Goal: Task Accomplishment & Management: Manage account settings

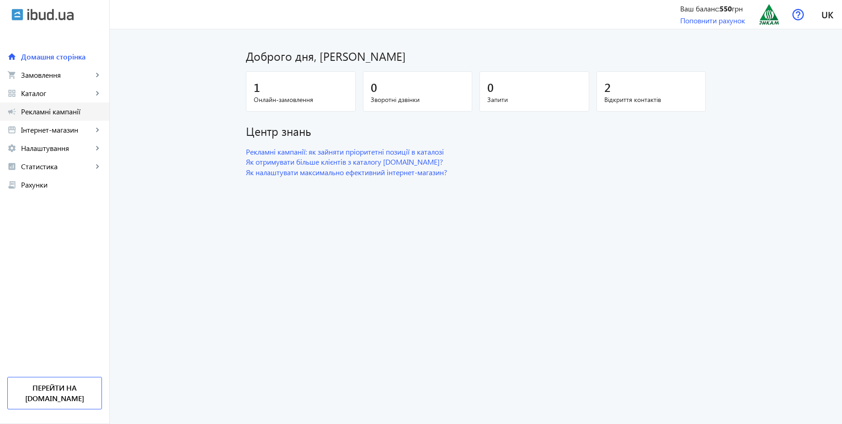
click at [48, 112] on span "Рекламні кампанії" at bounding box center [61, 111] width 81 height 9
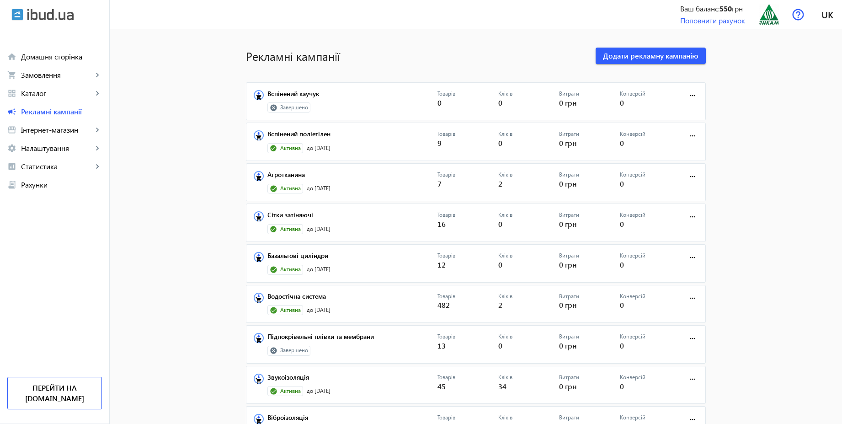
click at [315, 134] on link "Вcпінений поліетілен" at bounding box center [352, 136] width 170 height 13
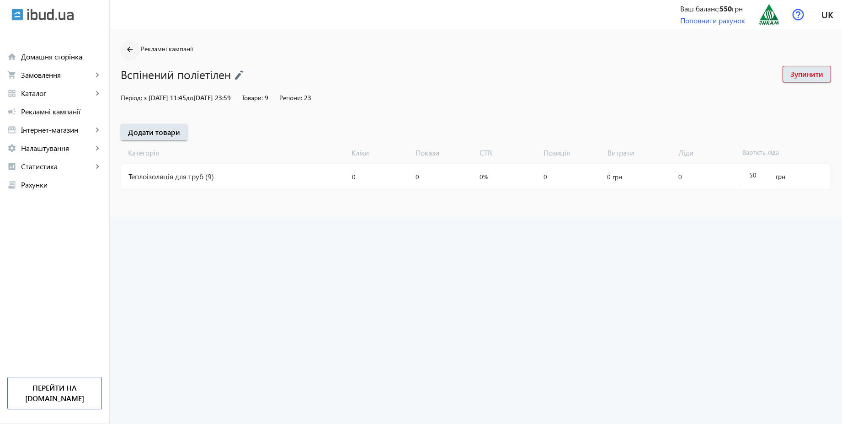
click at [125, 48] on mat-icon "arrow_back" at bounding box center [129, 49] width 11 height 11
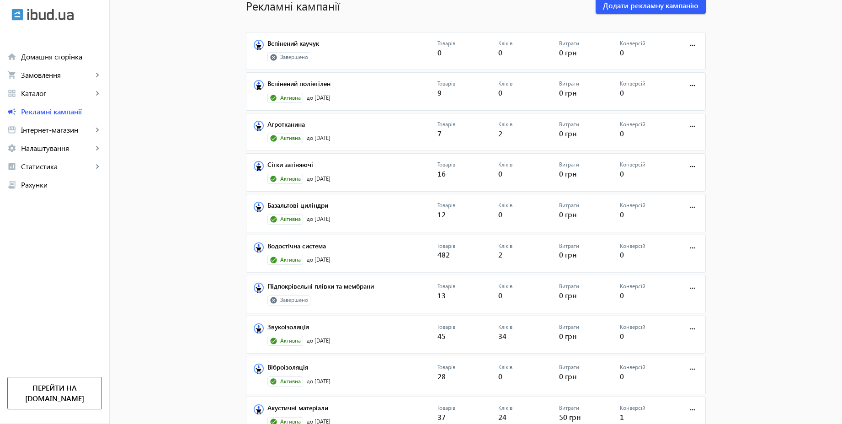
scroll to position [87, 0]
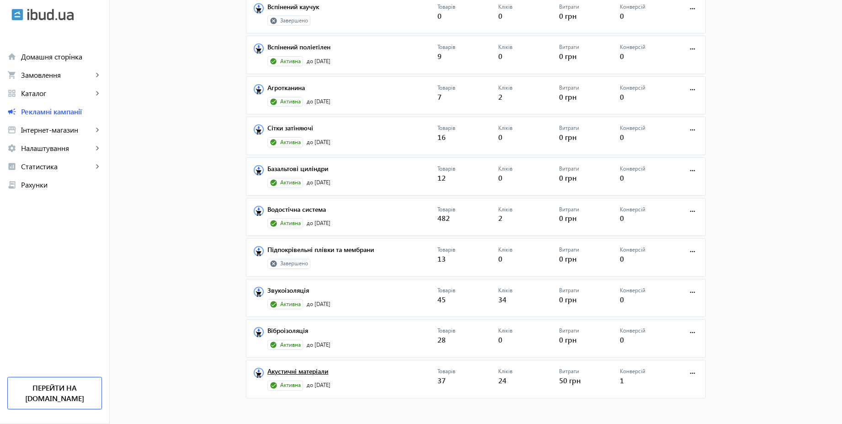
click at [312, 372] on link "Акустичні матеріали" at bounding box center [352, 374] width 170 height 13
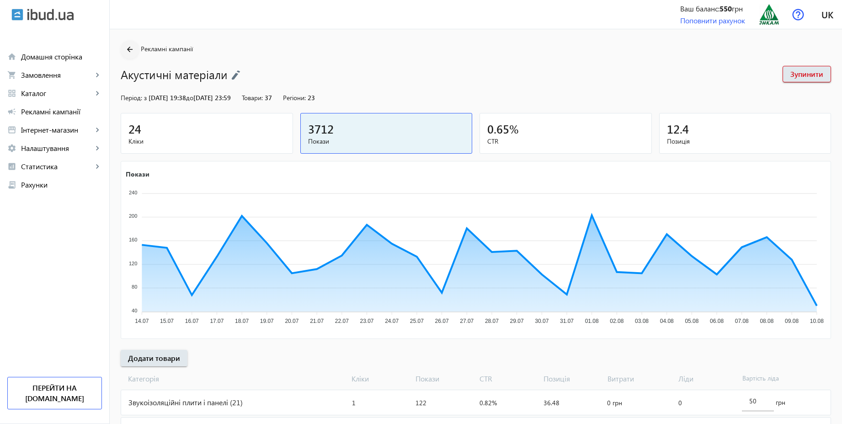
click at [124, 44] on mat-icon "arrow_back" at bounding box center [129, 49] width 11 height 11
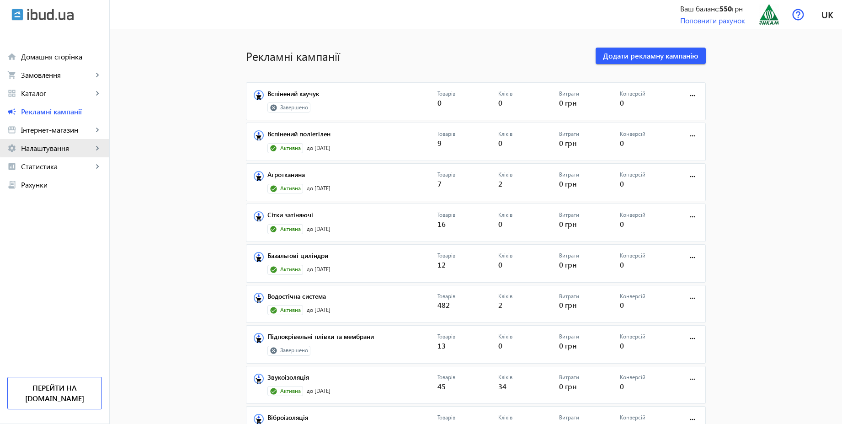
click at [75, 148] on span "Налаштування" at bounding box center [57, 148] width 72 height 9
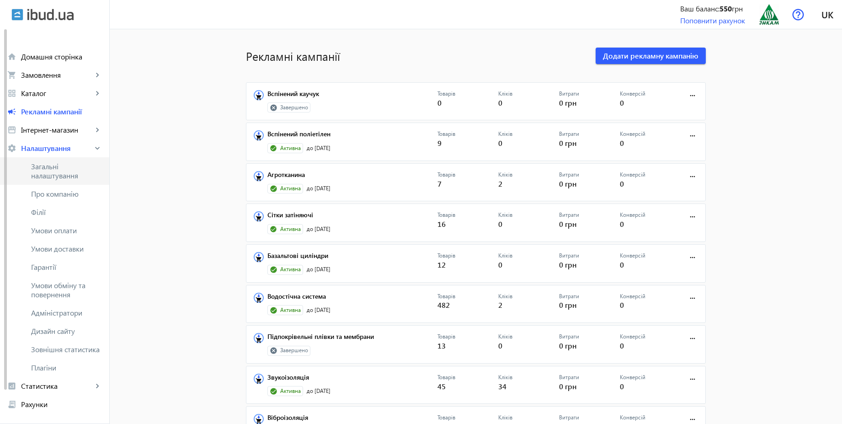
click at [61, 165] on span "Загальні налаштування" at bounding box center [66, 171] width 71 height 18
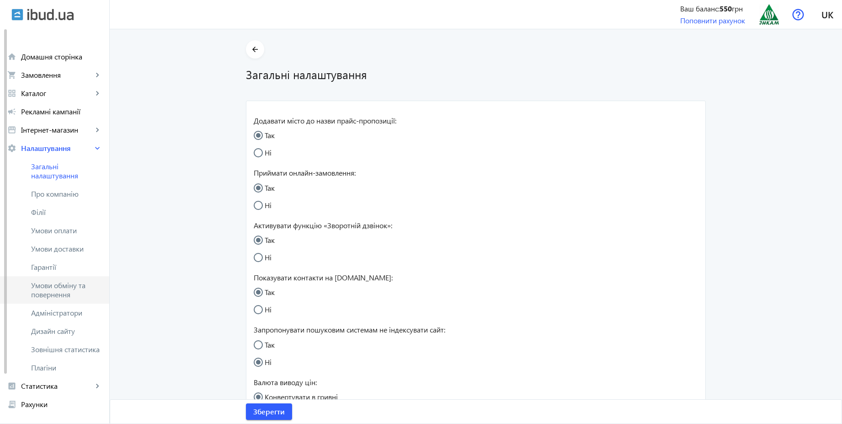
click at [64, 290] on span "Умови обміну та повернення" at bounding box center [66, 290] width 71 height 18
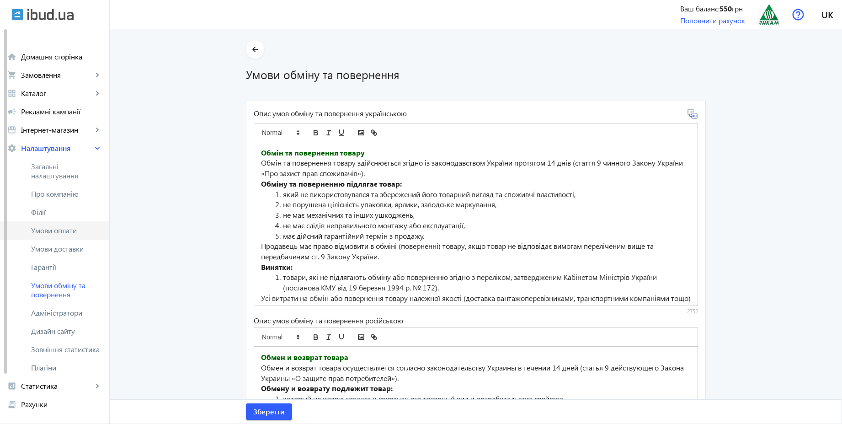
click at [69, 232] on span "Умови оплати" at bounding box center [66, 230] width 71 height 9
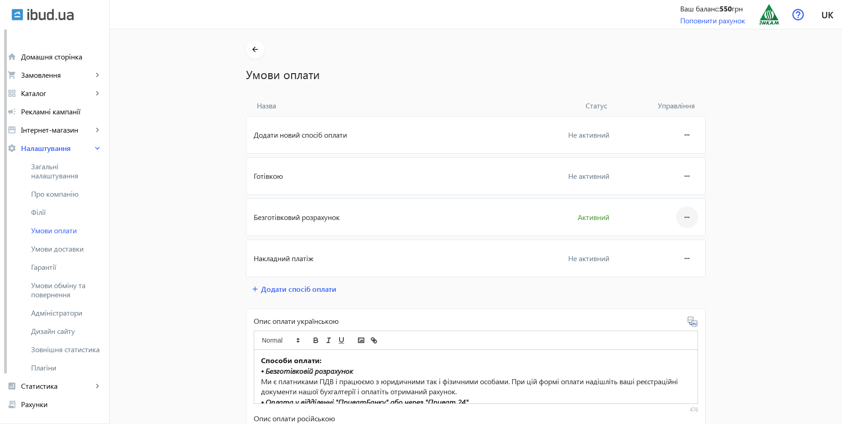
click at [687, 218] on mat-icon "more_horiz" at bounding box center [687, 217] width 11 height 22
click at [674, 240] on span "Редагувати" at bounding box center [669, 242] width 37 height 7
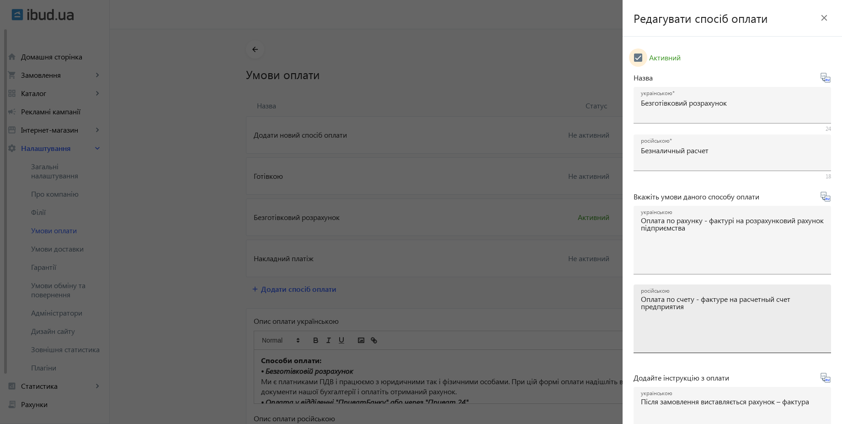
scroll to position [151, 0]
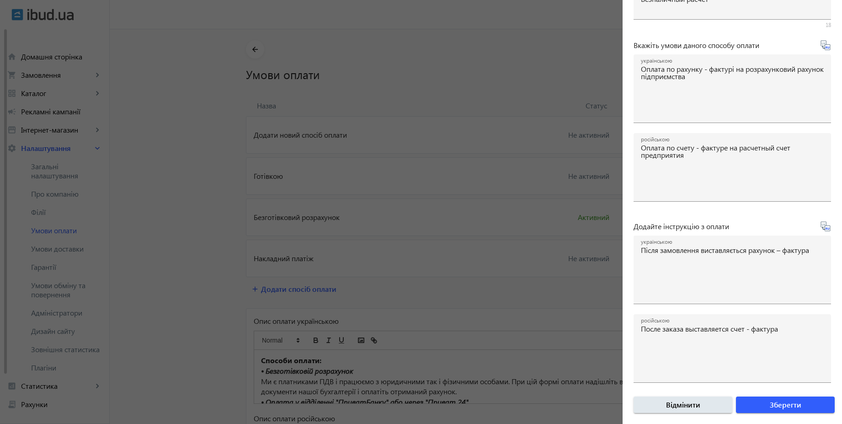
click at [215, 195] on div at bounding box center [421, 212] width 842 height 424
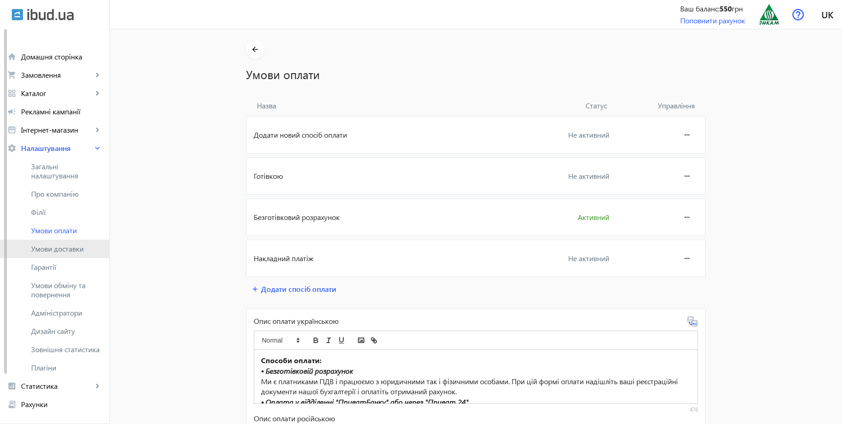
click at [69, 245] on span "Умови доставки" at bounding box center [66, 248] width 71 height 9
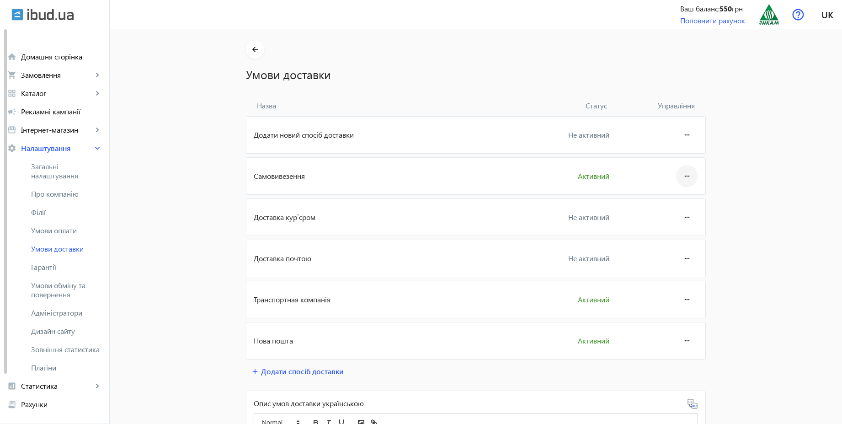
click at [682, 177] on mat-icon "more_horiz" at bounding box center [687, 176] width 11 height 22
click at [673, 198] on span "Редагувати" at bounding box center [669, 201] width 37 height 7
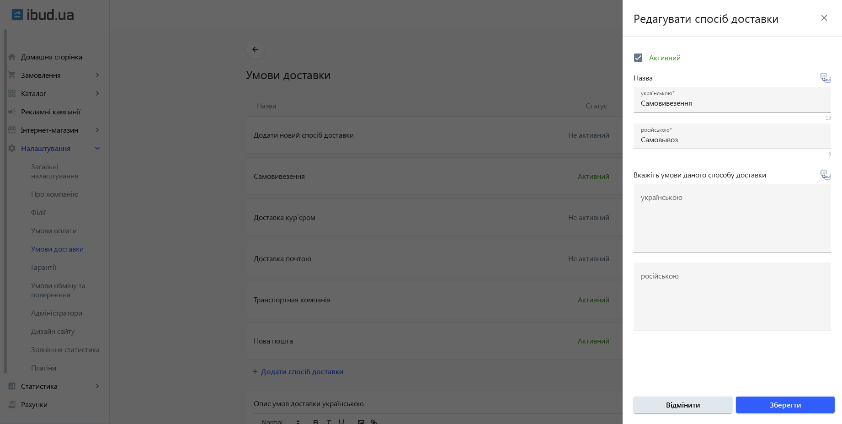
click at [184, 168] on div at bounding box center [421, 212] width 842 height 424
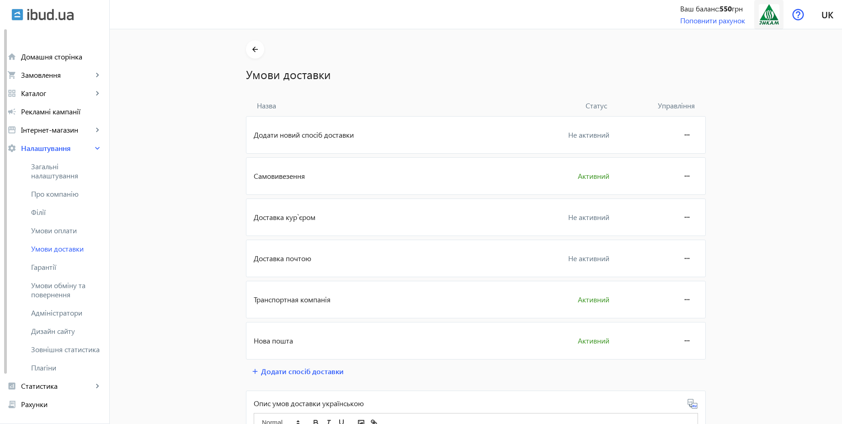
click at [771, 21] on img at bounding box center [769, 14] width 21 height 21
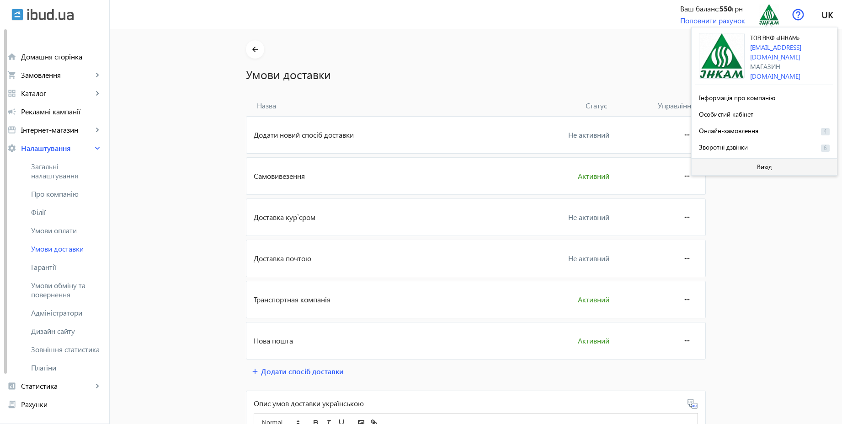
click at [760, 170] on span at bounding box center [764, 167] width 145 height 22
